Goal: Navigation & Orientation: Find specific page/section

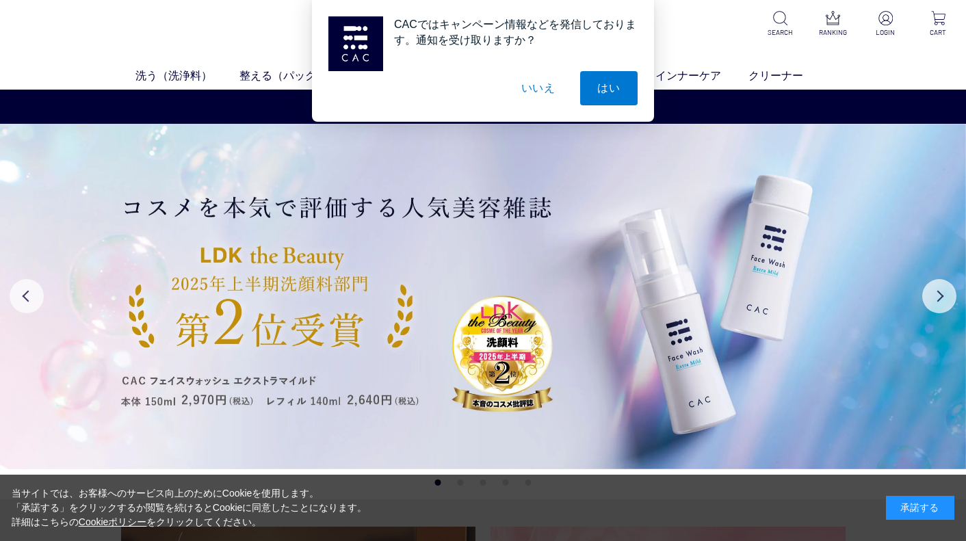
click at [531, 94] on button "いいえ" at bounding box center [538, 88] width 68 height 34
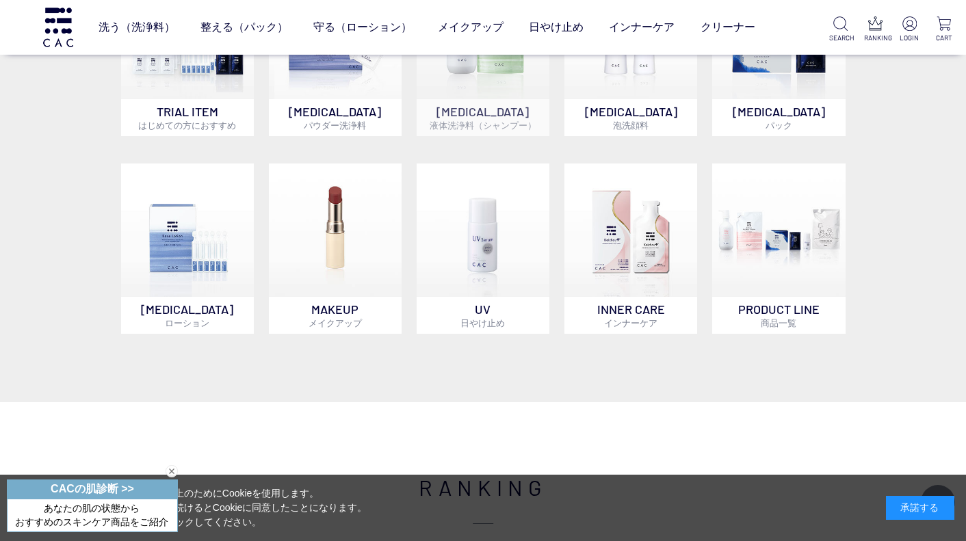
scroll to position [889, 0]
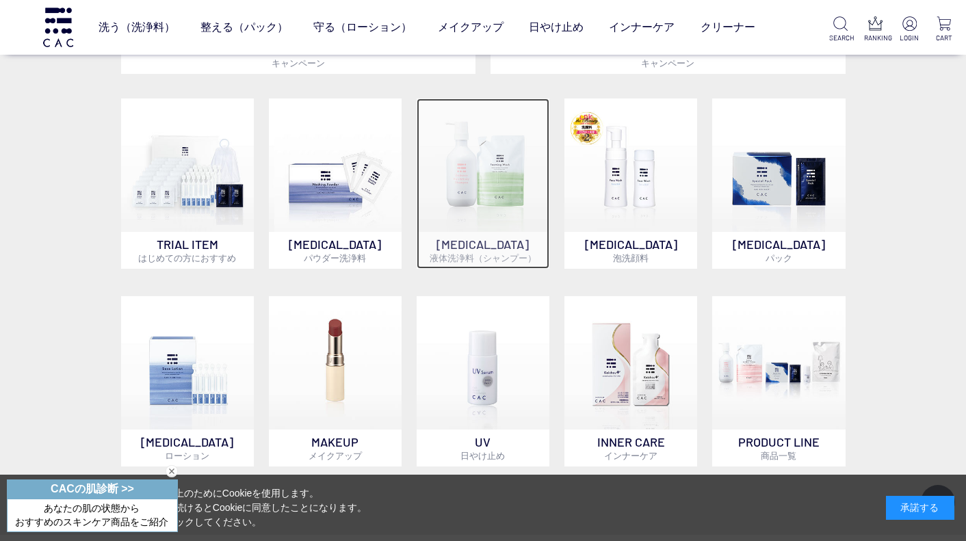
click at [505, 185] on img at bounding box center [482, 164] width 133 height 133
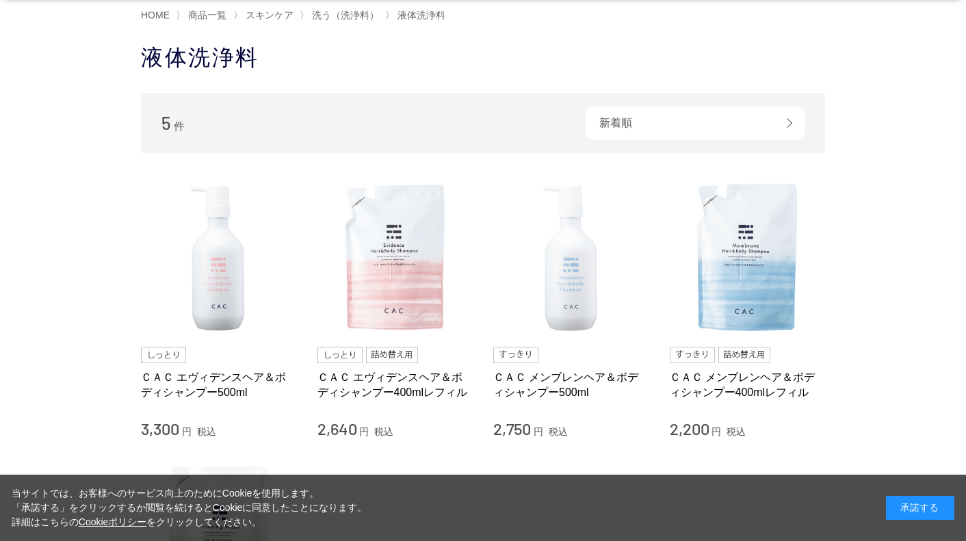
scroll to position [68, 0]
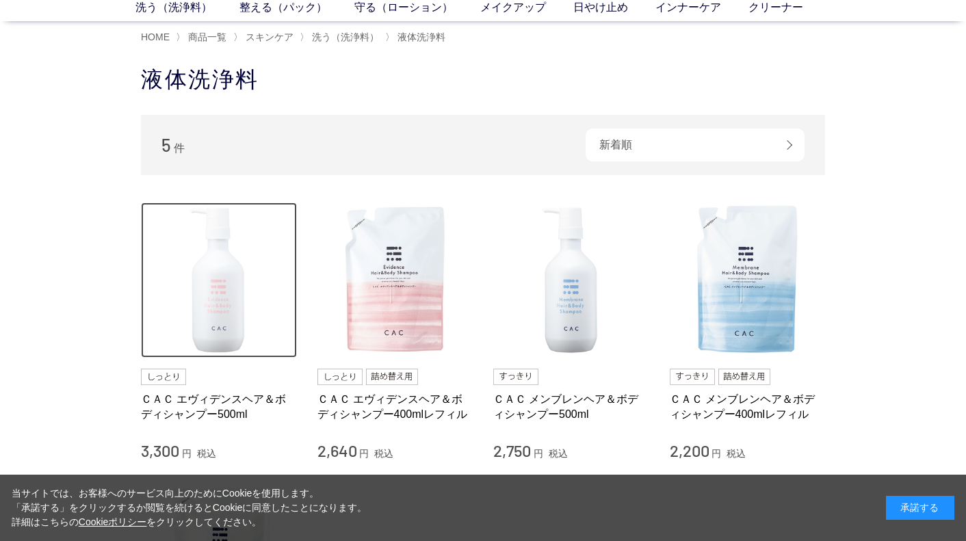
click at [224, 282] on img at bounding box center [219, 280] width 156 height 156
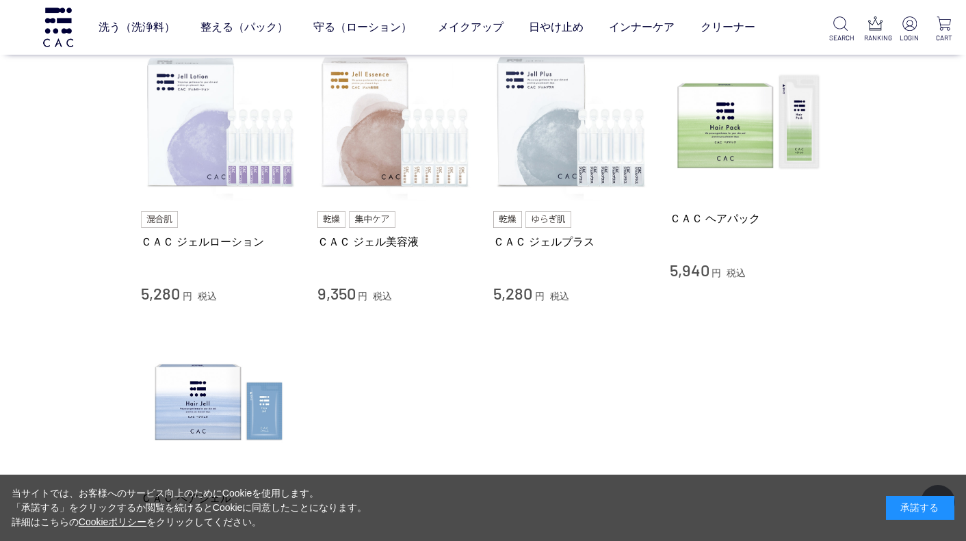
scroll to position [4377, 0]
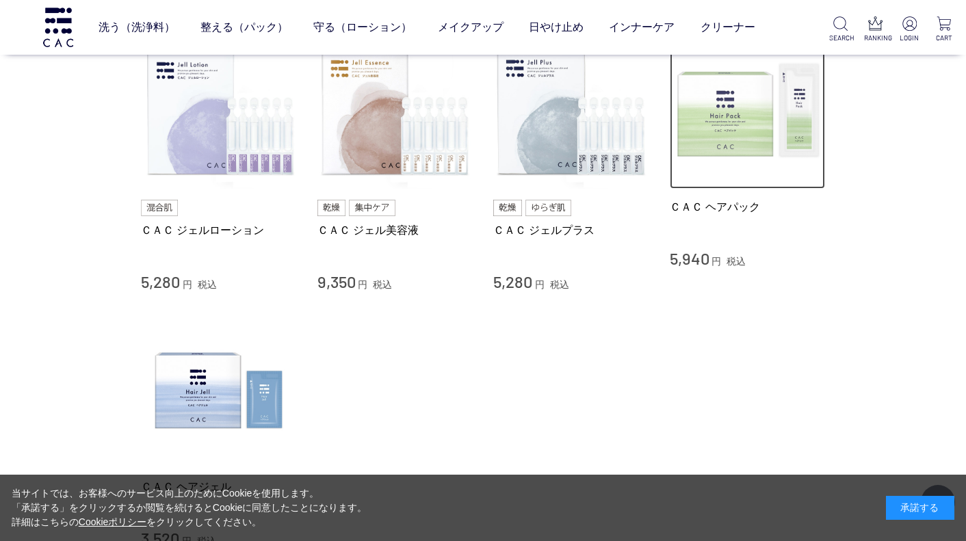
click at [720, 111] on img at bounding box center [748, 111] width 156 height 156
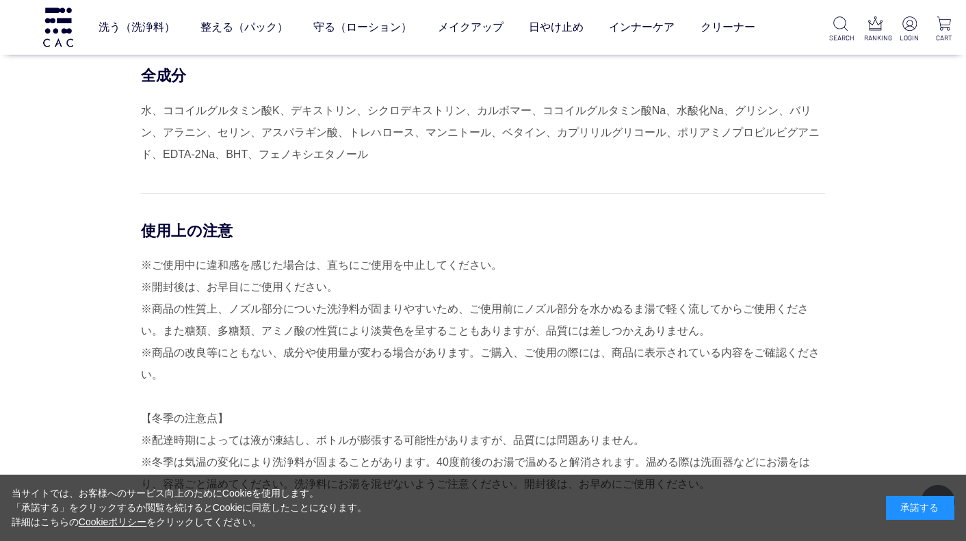
scroll to position [0, 0]
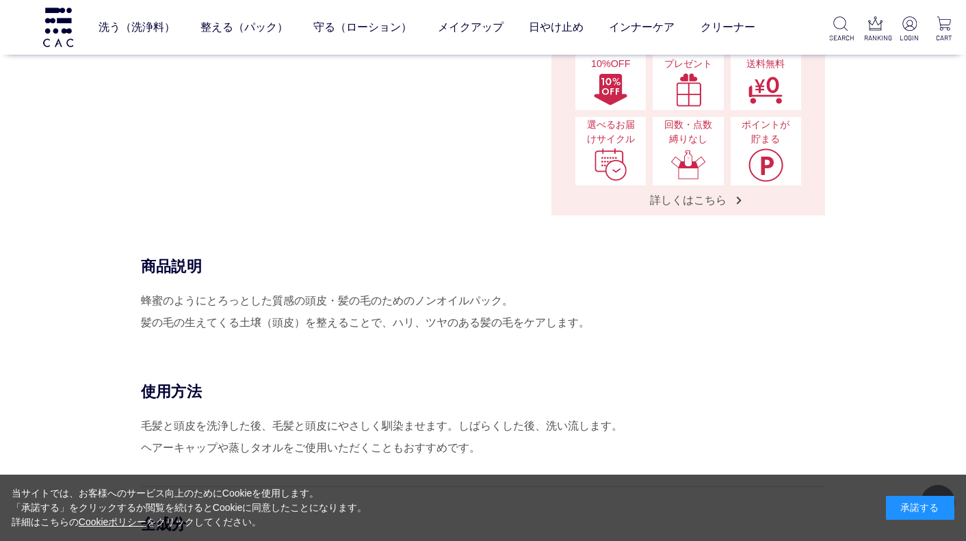
scroll to position [342, 0]
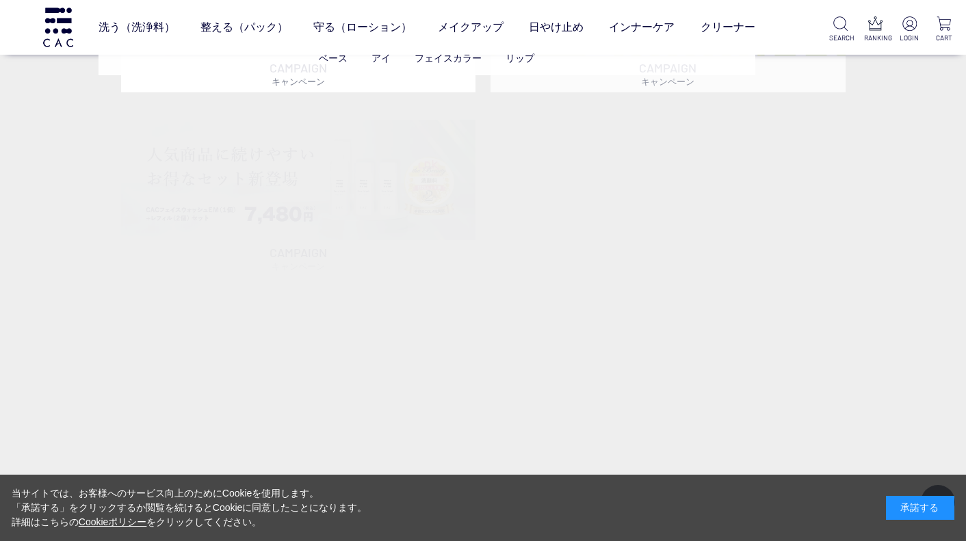
scroll to position [684, 0]
